Goal: Task Accomplishment & Management: Complete application form

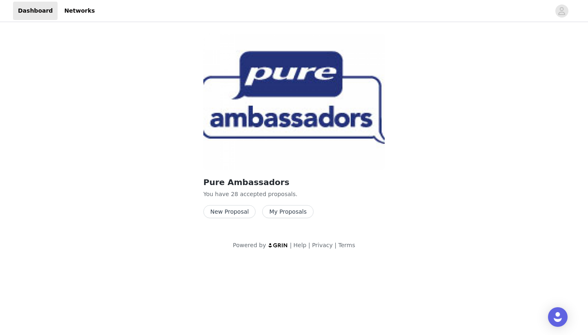
click at [230, 209] on button "New Proposal" at bounding box center [230, 211] width 52 height 13
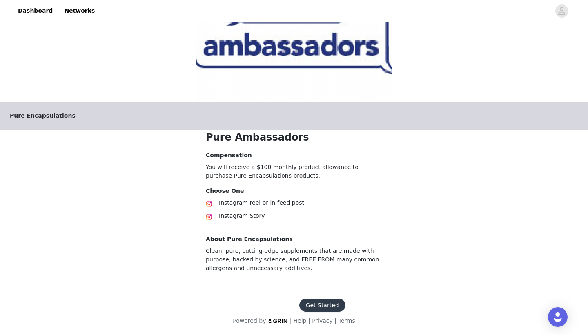
scroll to position [69, 0]
click at [317, 300] on button "Get Started" at bounding box center [323, 305] width 46 height 13
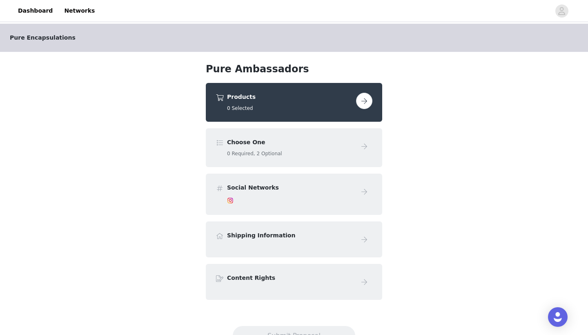
click at [363, 103] on button "button" at bounding box center [364, 101] width 16 height 16
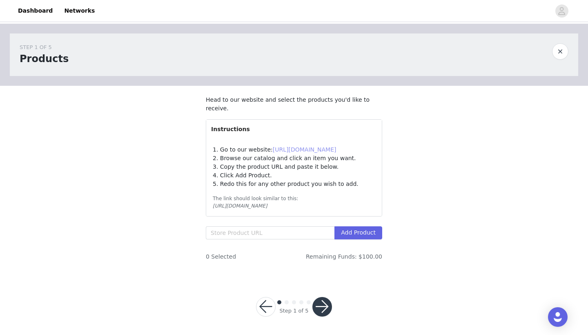
click at [303, 150] on link "[URL][DOMAIN_NAME]" at bounding box center [305, 149] width 64 height 7
click at [300, 228] on input "text" at bounding box center [270, 232] width 129 height 13
paste input "[URL][DOMAIN_NAME]"
type input "[URL][DOMAIN_NAME]"
click at [353, 228] on button "Add Product" at bounding box center [359, 232] width 48 height 13
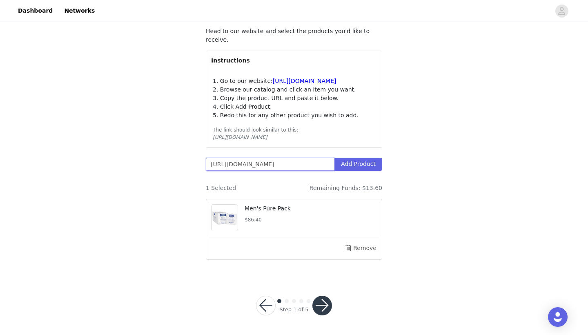
scroll to position [68, 0]
click at [326, 298] on button "button" at bounding box center [323, 306] width 20 height 20
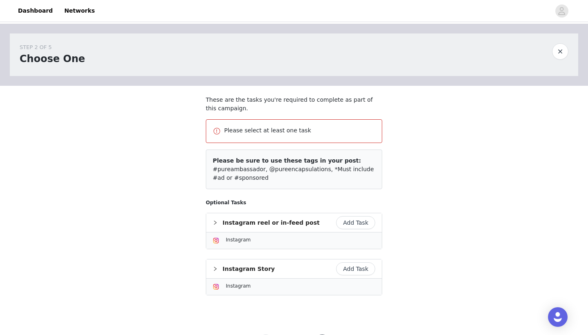
click at [344, 269] on button "Add Task" at bounding box center [355, 268] width 39 height 13
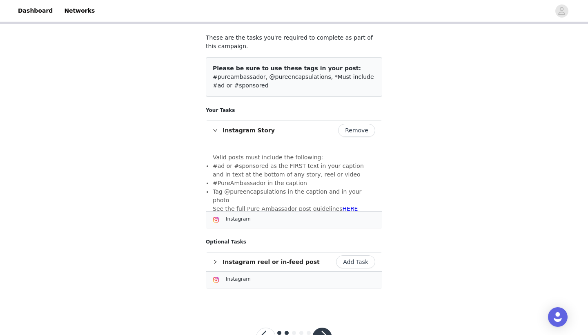
scroll to position [73, 0]
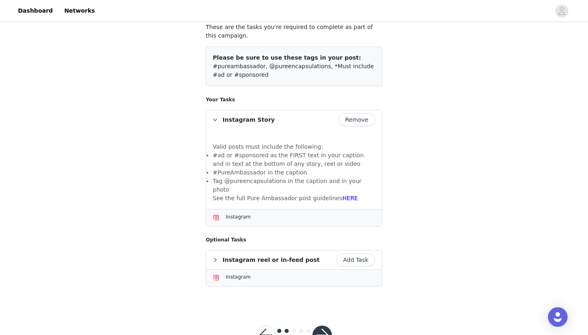
click at [327, 326] on button "button" at bounding box center [323, 336] width 20 height 20
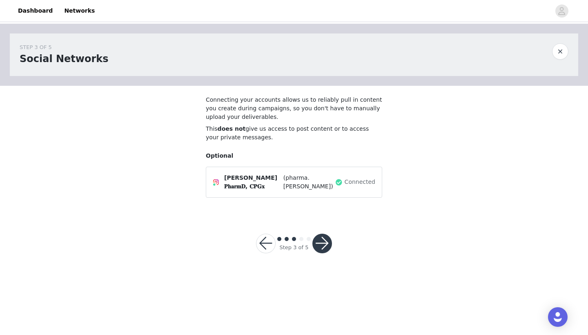
click at [316, 250] on button "button" at bounding box center [323, 244] width 20 height 20
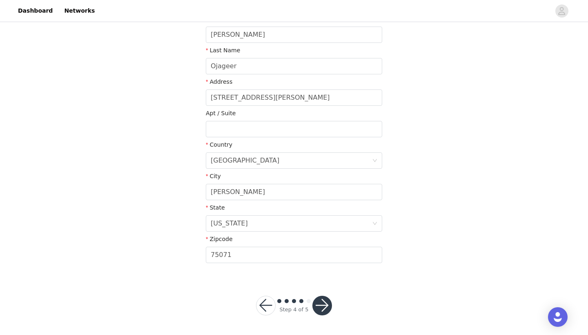
scroll to position [169, 0]
click at [326, 302] on button "button" at bounding box center [323, 306] width 20 height 20
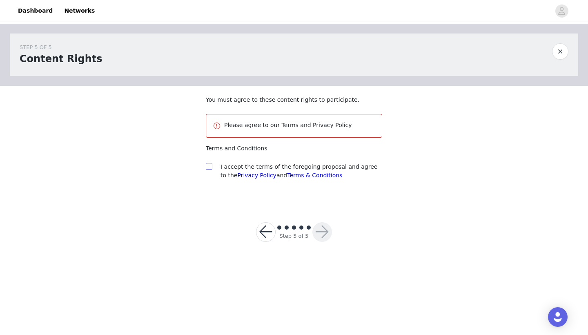
click at [210, 167] on input "checkbox" at bounding box center [209, 166] width 6 height 6
checkbox input "true"
click at [328, 239] on button "button" at bounding box center [323, 232] width 20 height 20
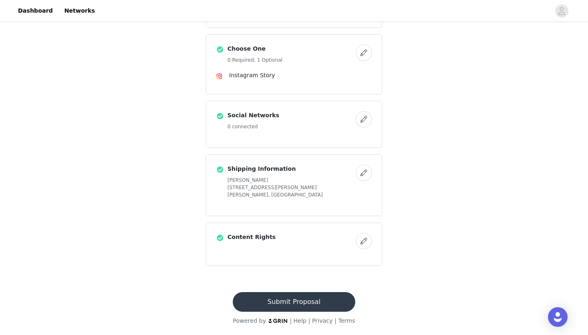
scroll to position [132, 0]
click at [289, 308] on button "Submit Proposal" at bounding box center [294, 302] width 122 height 20
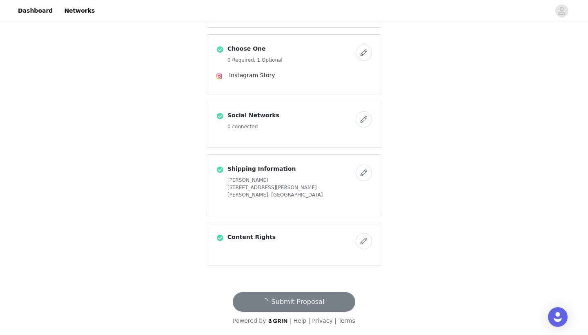
scroll to position [0, 0]
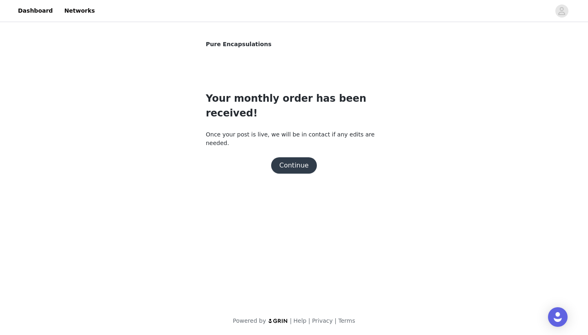
click at [304, 157] on button "Continue" at bounding box center [294, 165] width 46 height 16
